Goal: Navigation & Orientation: Find specific page/section

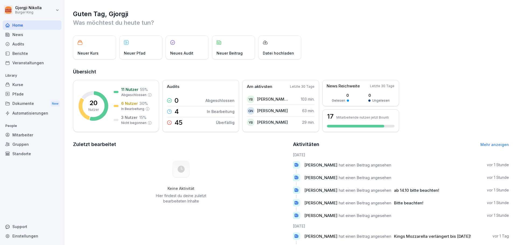
click at [28, 37] on div "News" at bounding box center [32, 34] width 59 height 9
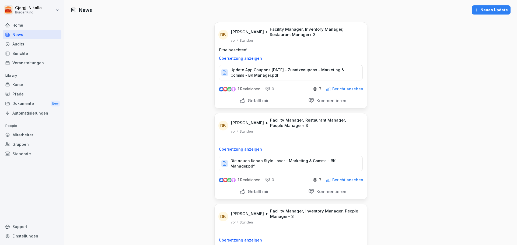
click at [25, 27] on div "Home" at bounding box center [32, 24] width 59 height 9
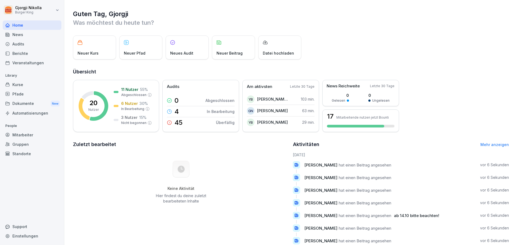
click at [39, 104] on div "Dokumente New" at bounding box center [32, 104] width 59 height 10
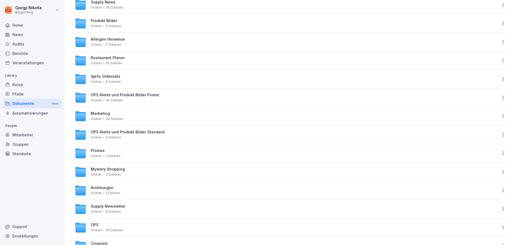
scroll to position [108, 0]
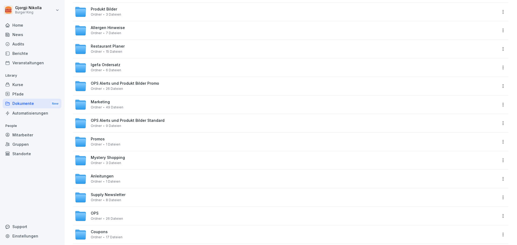
click at [96, 140] on span "Promos" at bounding box center [98, 139] width 14 height 5
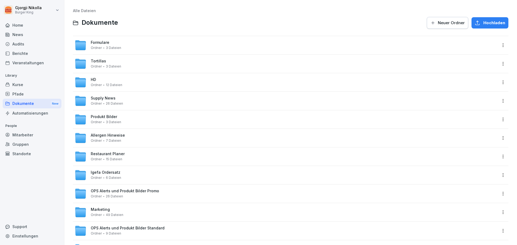
click at [16, 24] on div "Home" at bounding box center [32, 24] width 59 height 9
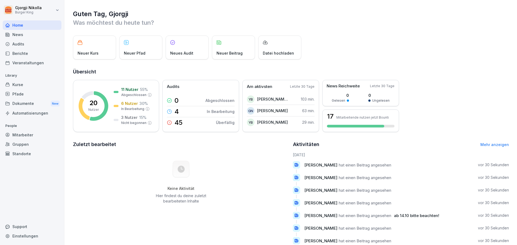
click at [21, 38] on div "News" at bounding box center [32, 34] width 59 height 9
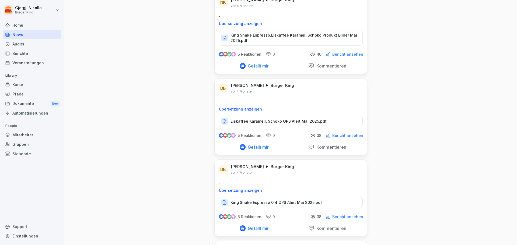
scroll to position [1797, 0]
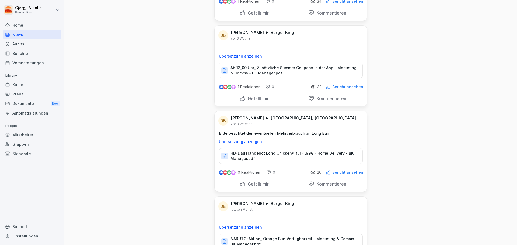
click at [261, 151] on p "HD-Dauerangebot Long Chicken® für 4,99€ - Home Delivery - BK Manager.pdf" at bounding box center [293, 156] width 127 height 11
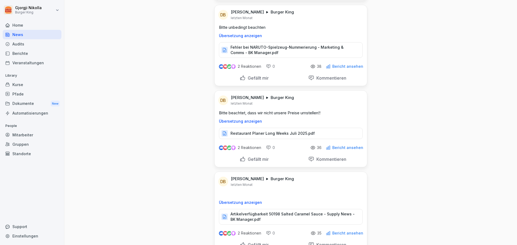
click at [258, 131] on p "Restaurant Planer Long Weeks Juli 2025.pdf" at bounding box center [272, 133] width 84 height 5
